Goal: Task Accomplishment & Management: Complete application form

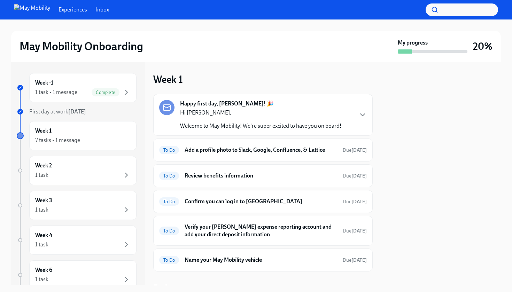
click at [150, 1] on div "Experiences Inbox" at bounding box center [256, 10] width 512 height 20
click at [274, 155] on div "To Do Add a profile photo to Slack, Google, Confluence, & Lattice Due [DATE]" at bounding box center [263, 150] width 208 height 11
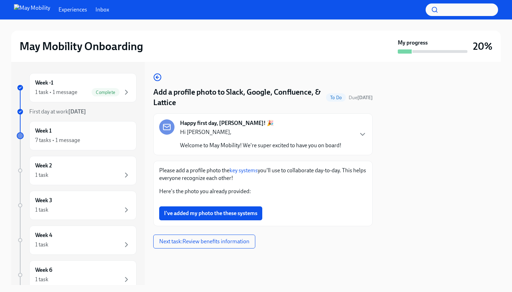
click at [253, 171] on link "key systems" at bounding box center [244, 170] width 28 height 7
click at [422, 105] on div at bounding box center [441, 173] width 120 height 223
drag, startPoint x: 349, startPoint y: 181, endPoint x: 350, endPoint y: 171, distance: 10.5
click at [349, 181] on p "Please add a profile photo the key systems you'll use to collaborate day-to-day…" at bounding box center [263, 174] width 208 height 15
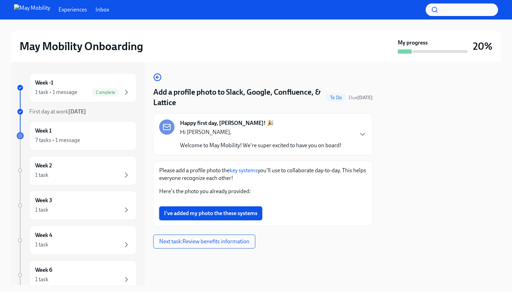
click at [240, 217] on span "I've added my photo the these systems" at bounding box center [210, 213] width 93 height 7
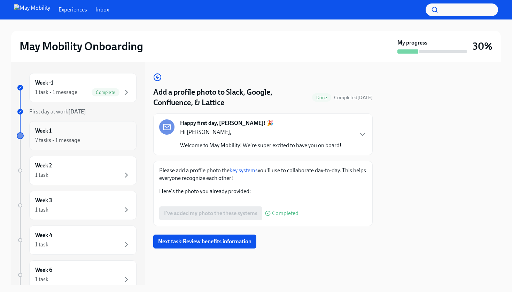
click at [116, 136] on div "7 tasks • 1 message" at bounding box center [82, 140] width 95 height 8
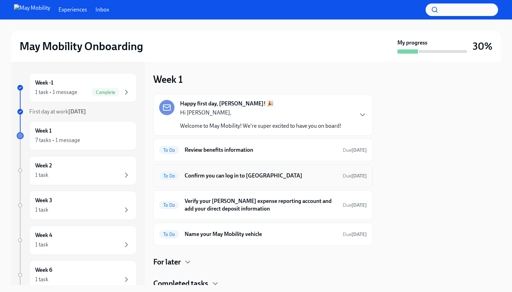
click at [268, 169] on div "To Do Confirm you can log in to Litmos Due [DATE]" at bounding box center [262, 175] width 219 height 23
click at [261, 175] on h6 "Confirm you can log in to [GEOGRAPHIC_DATA]" at bounding box center [261, 176] width 153 height 8
